Goal: Task Accomplishment & Management: Manage account settings

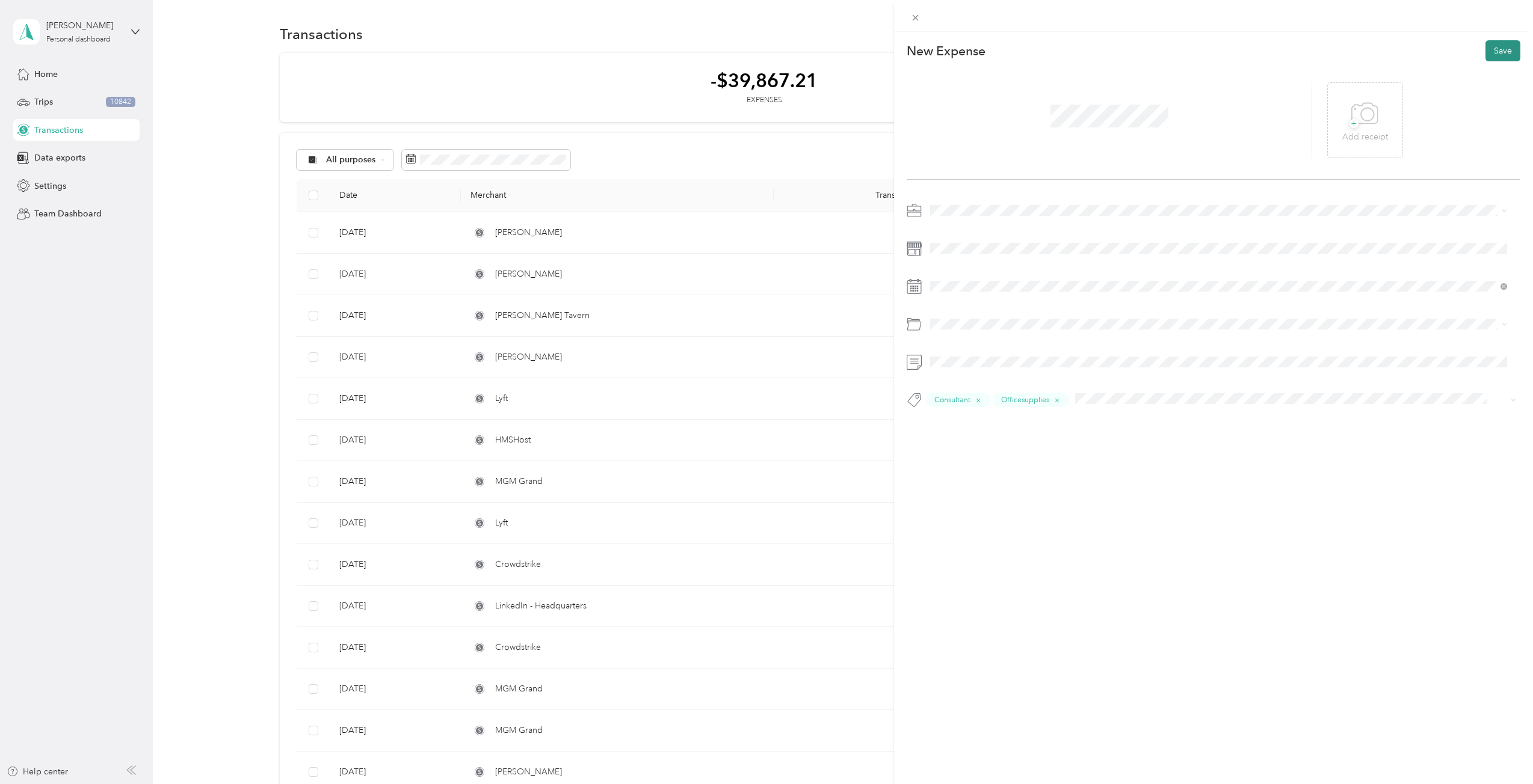
click at [1506, 52] on button "Save" at bounding box center [1503, 51] width 35 height 21
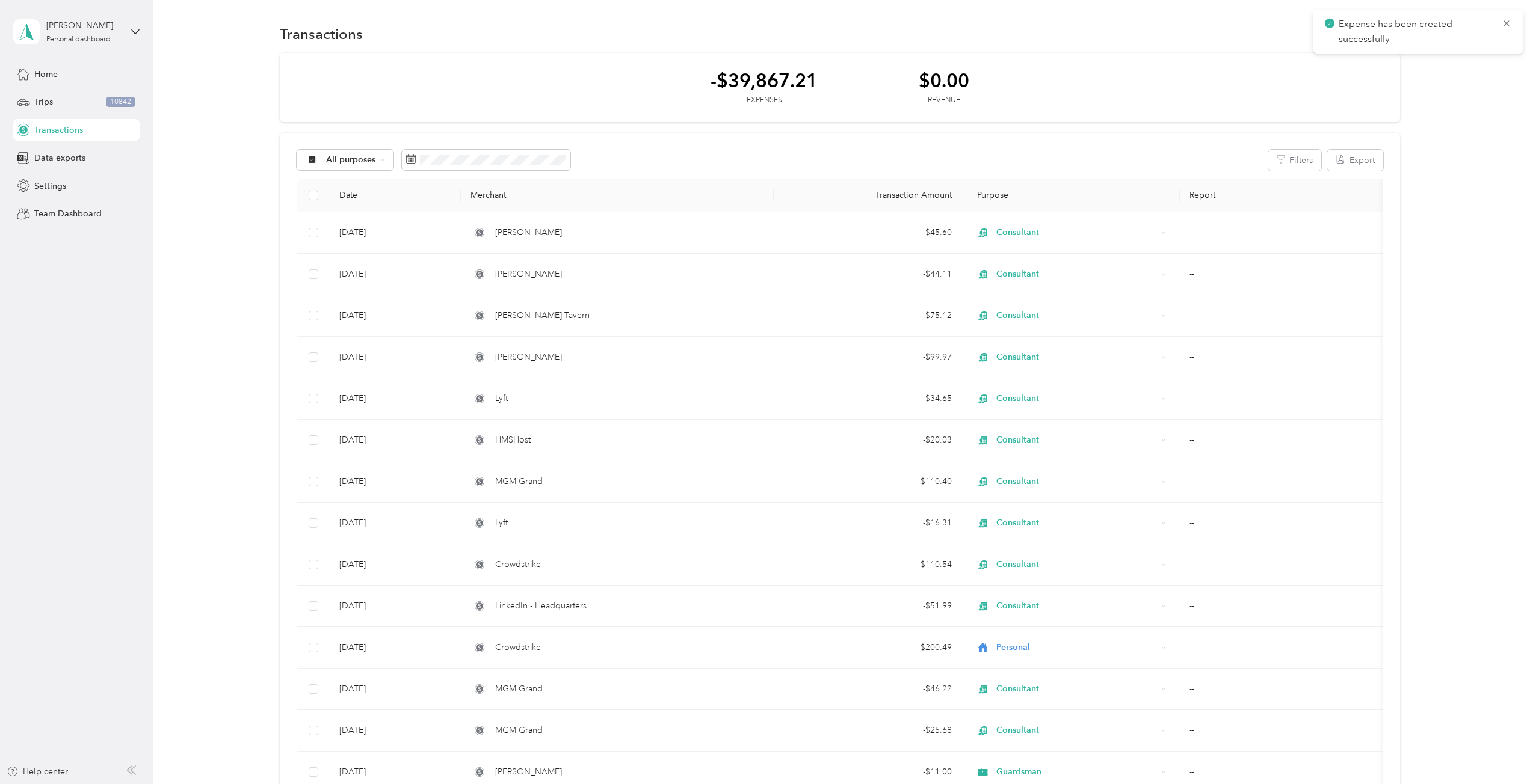
drag, startPoint x: 1517, startPoint y: 15, endPoint x: 1514, endPoint y: 21, distance: 6.7
click at [1514, 21] on div "Expense has been created successfully" at bounding box center [1418, 32] width 210 height 44
click at [1508, 25] on icon at bounding box center [1507, 24] width 10 height 11
click at [1390, 37] on button "New" at bounding box center [1378, 34] width 44 height 21
click at [1364, 62] on span "Expense" at bounding box center [1372, 57] width 32 height 13
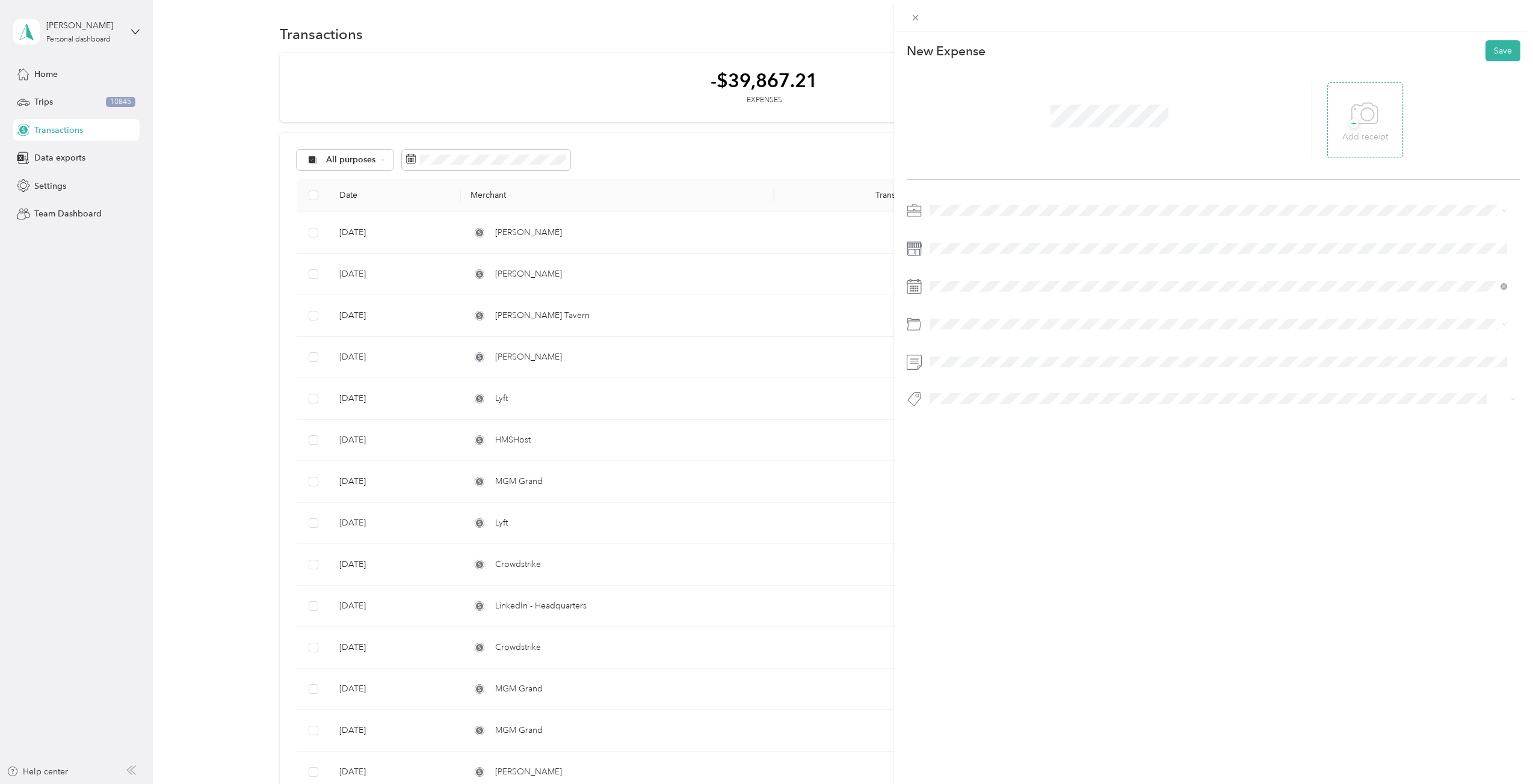
click at [1351, 115] on icon at bounding box center [1365, 114] width 27 height 33
click at [961, 376] on span "Consultant" at bounding box center [955, 379] width 40 height 10
click at [988, 420] on div "Airfare" at bounding box center [1218, 416] width 569 height 15
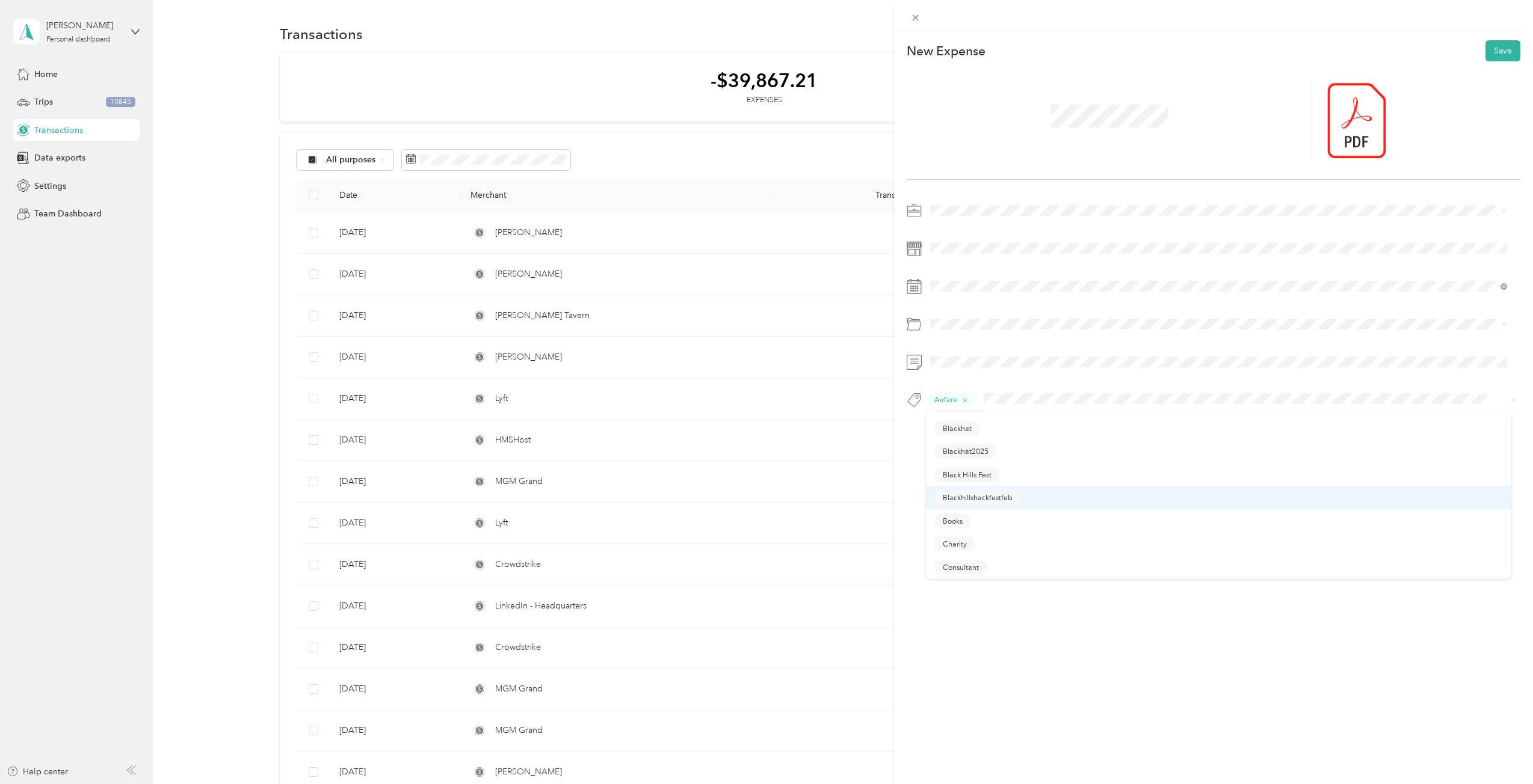
scroll to position [120, 0]
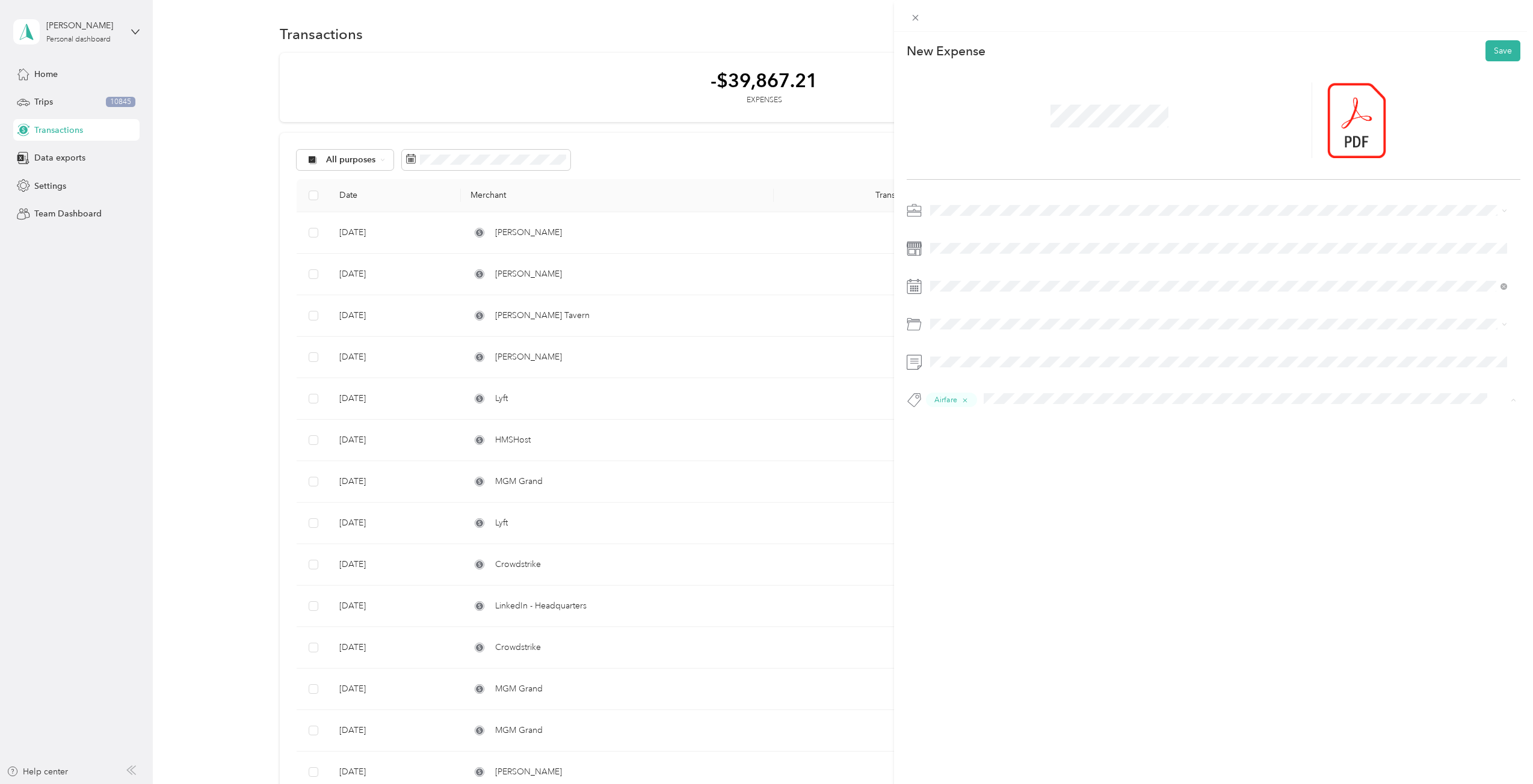
click at [985, 495] on ol "Airfare Annualfees Blackhat Blackhat2025 Black Hills Fest Blackhillshackfestfeb…" at bounding box center [1218, 495] width 585 height 168
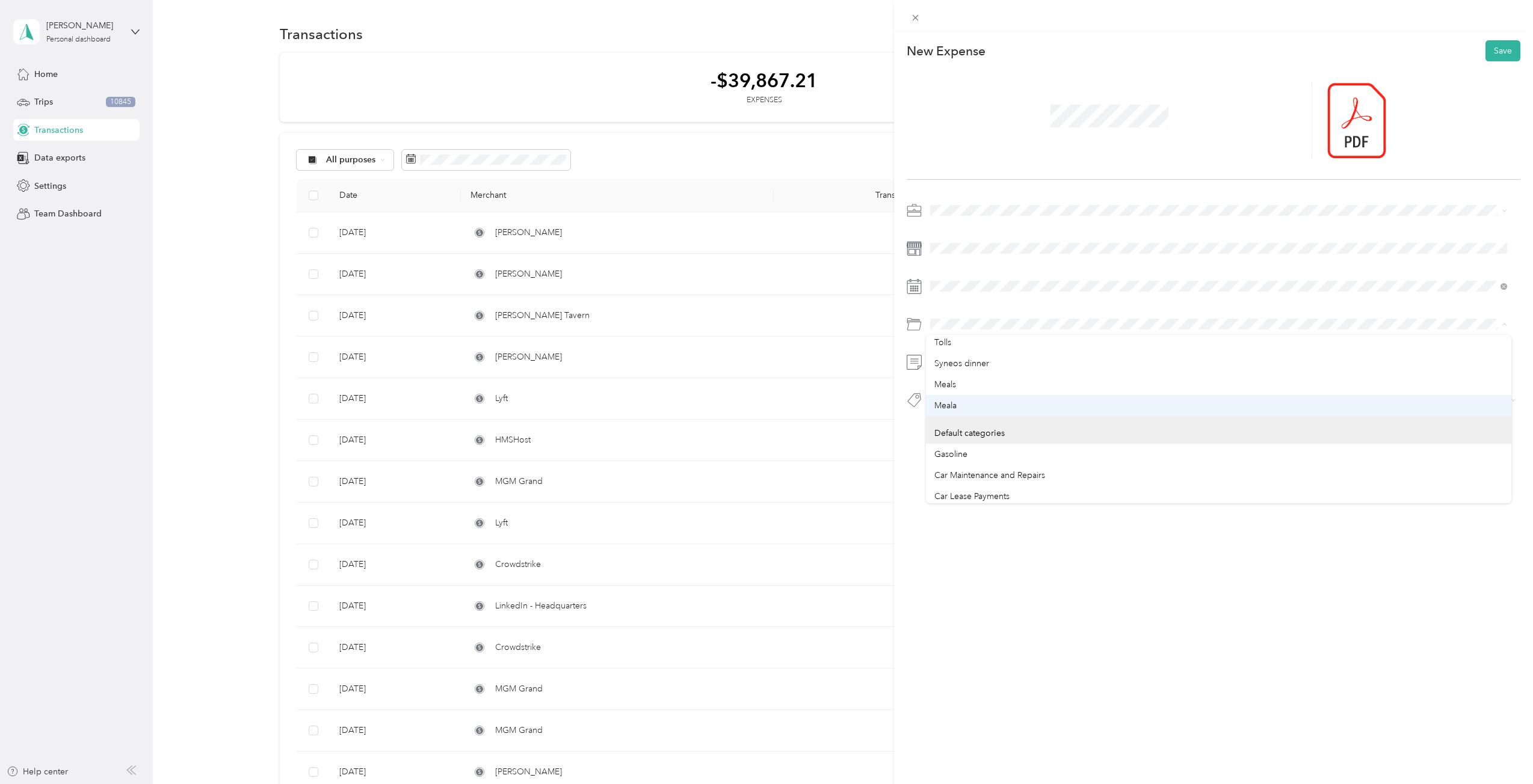
scroll to position [0, 0]
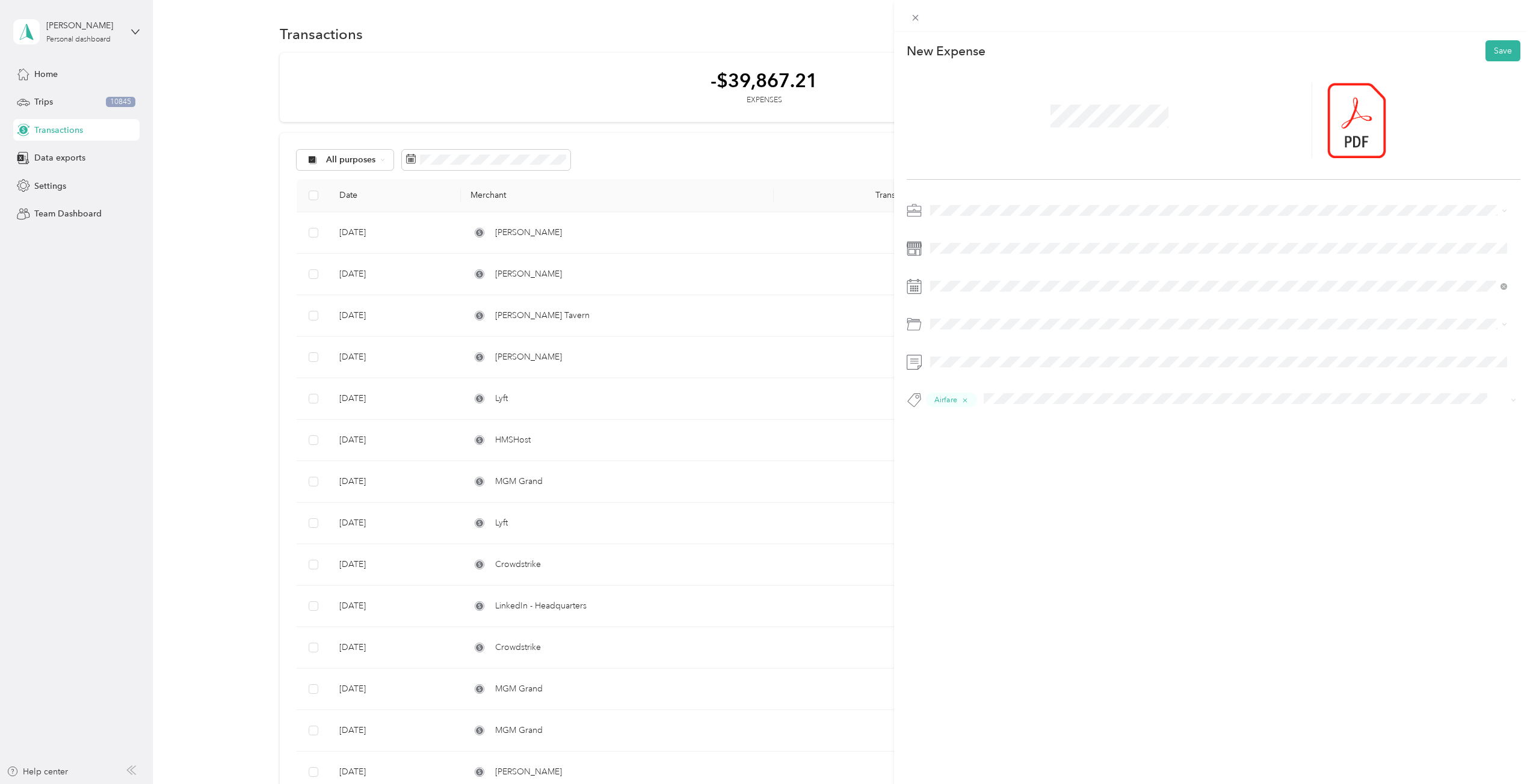
click at [994, 464] on div "Business Travel" at bounding box center [1218, 457] width 569 height 13
click at [985, 398] on div "30" at bounding box center [987, 396] width 16 height 15
click at [1496, 52] on button "Save" at bounding box center [1503, 51] width 35 height 21
